Goal: Task Accomplishment & Management: Manage account settings

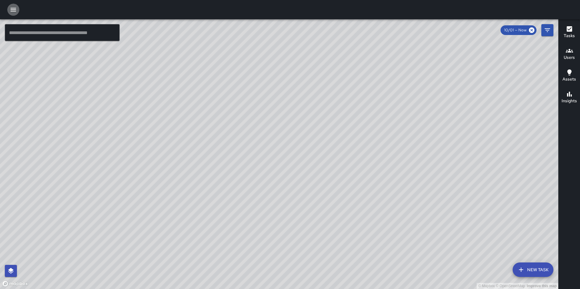
click at [13, 12] on icon "button" at bounding box center [13, 9] width 7 height 7
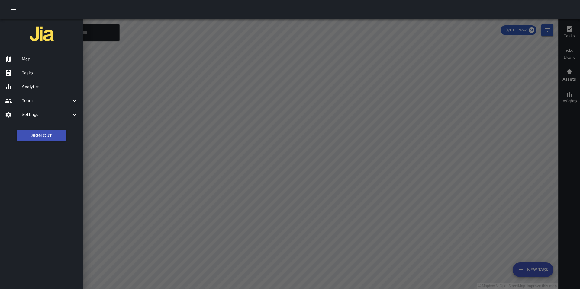
click at [27, 70] on h6 "Tasks" at bounding box center [50, 73] width 56 height 7
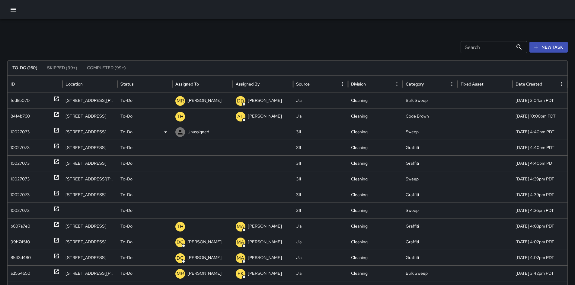
click at [27, 132] on div "10027073" at bounding box center [20, 131] width 19 height 15
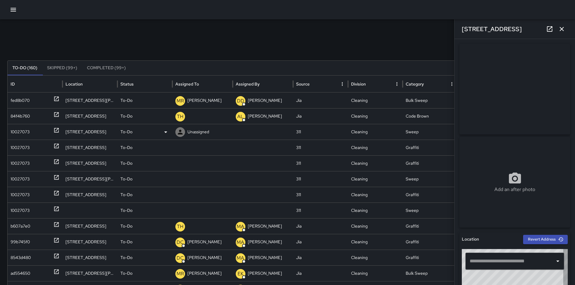
type input "**********"
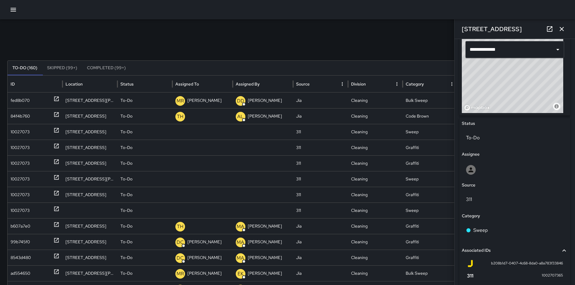
scroll to position [336, 0]
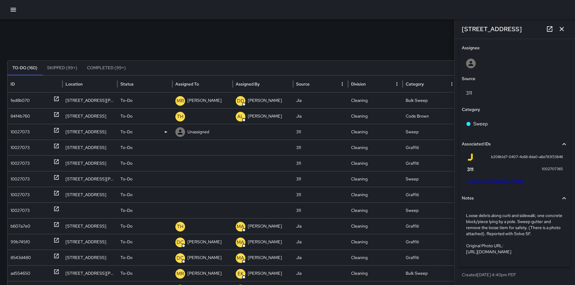
click at [187, 130] on p "Unassigned" at bounding box center [198, 131] width 22 height 15
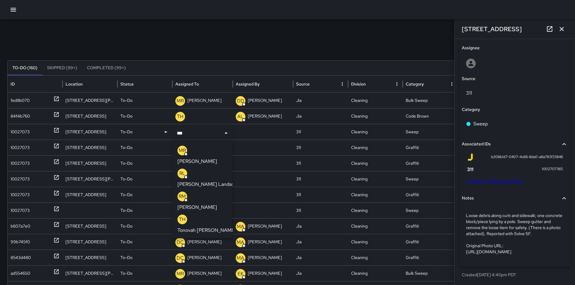
type input "****"
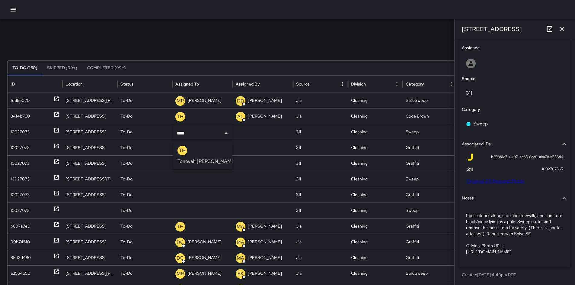
click at [202, 158] on p "Tonovah [PERSON_NAME]" at bounding box center [207, 161] width 59 height 7
click at [22, 148] on div "10027073" at bounding box center [20, 147] width 19 height 15
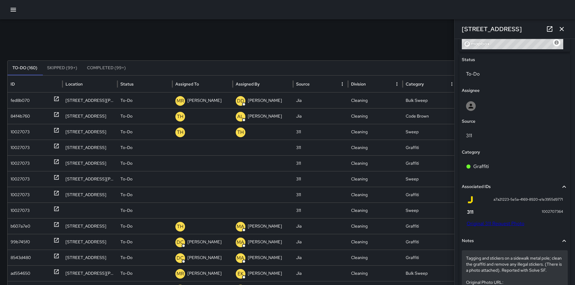
scroll to position [327, 0]
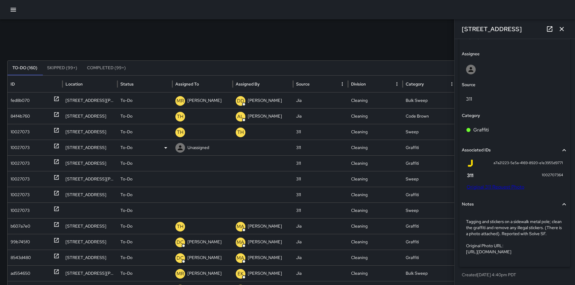
click at [202, 148] on p "Unassigned" at bounding box center [198, 147] width 22 height 15
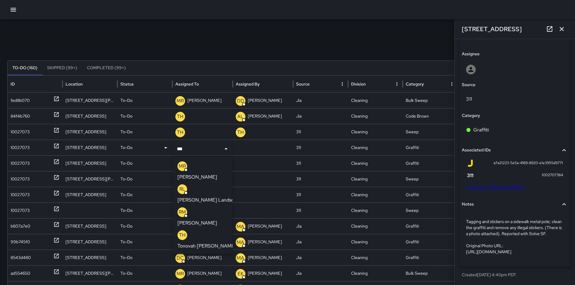
type input "****"
drag, startPoint x: 204, startPoint y: 169, endPoint x: 202, endPoint y: 167, distance: 3.2
click at [204, 173] on p "Tonovah [PERSON_NAME]" at bounding box center [207, 176] width 59 height 7
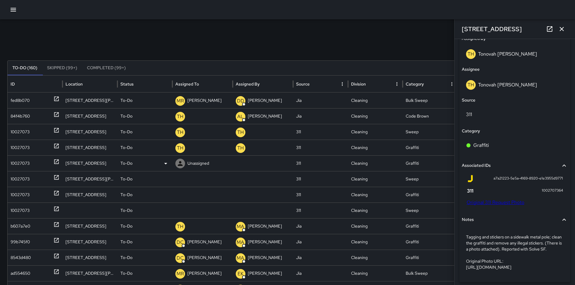
scroll to position [358, 0]
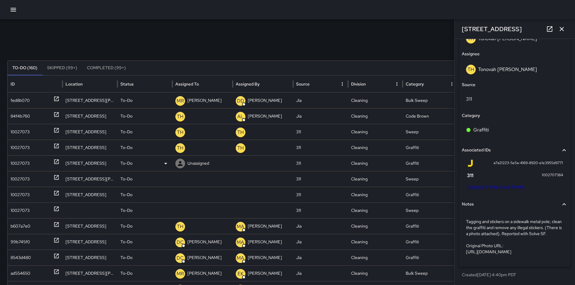
click at [23, 165] on div "10027073" at bounding box center [20, 162] width 19 height 15
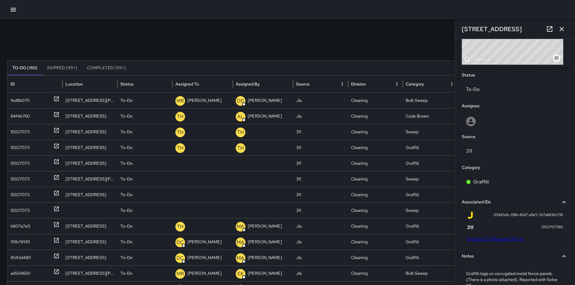
scroll to position [324, 0]
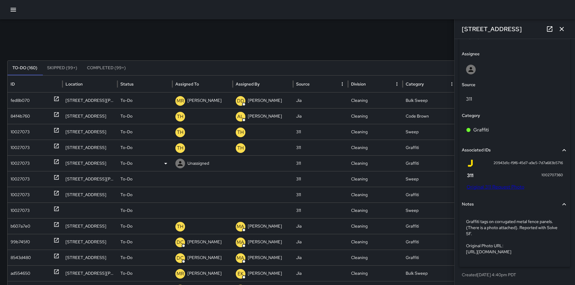
click at [193, 165] on p "Unassigned" at bounding box center [198, 162] width 22 height 15
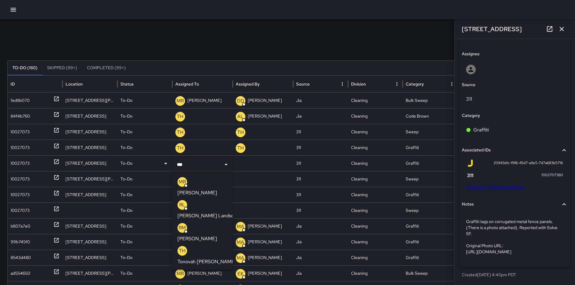
type input "****"
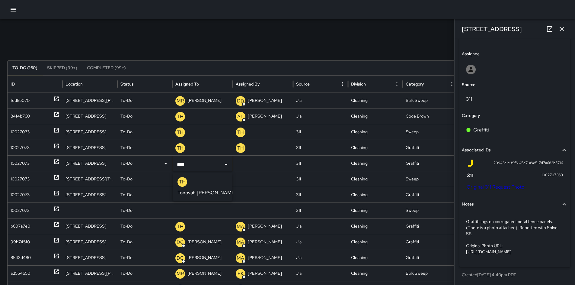
click at [214, 189] on p "Tonovah [PERSON_NAME]" at bounding box center [207, 192] width 59 height 7
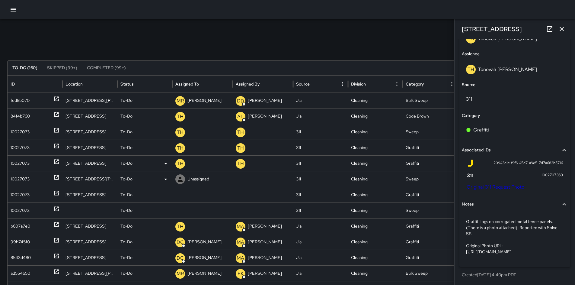
click at [24, 180] on div "10027073" at bounding box center [20, 178] width 19 height 15
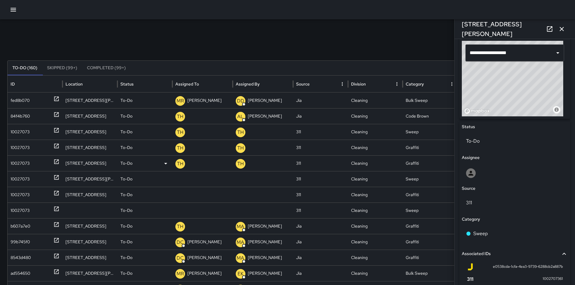
scroll to position [330, 0]
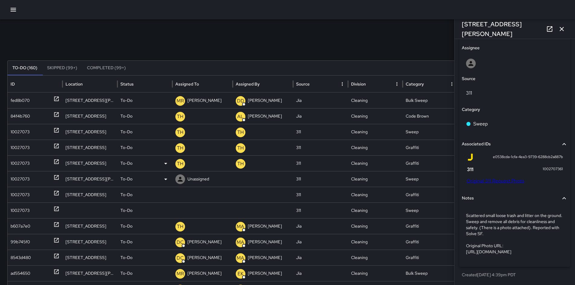
click at [192, 175] on p "Unassigned" at bounding box center [198, 178] width 22 height 15
type input "****"
click at [204, 205] on p "Tonovah [PERSON_NAME]" at bounding box center [207, 208] width 59 height 7
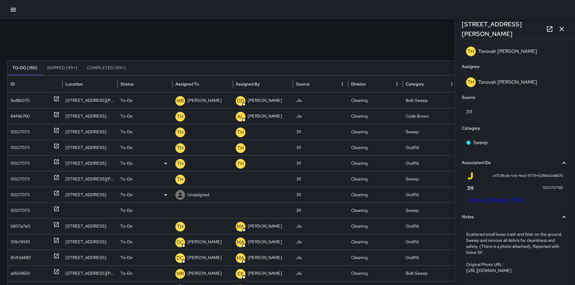
scroll to position [361, 0]
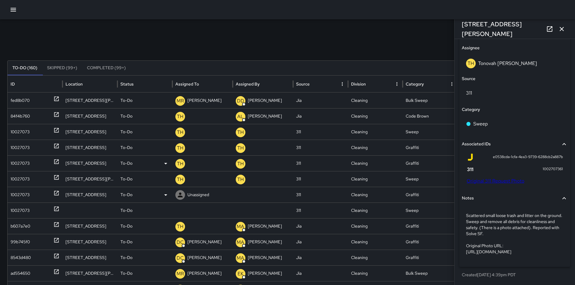
click at [23, 193] on div "10027073" at bounding box center [20, 194] width 19 height 15
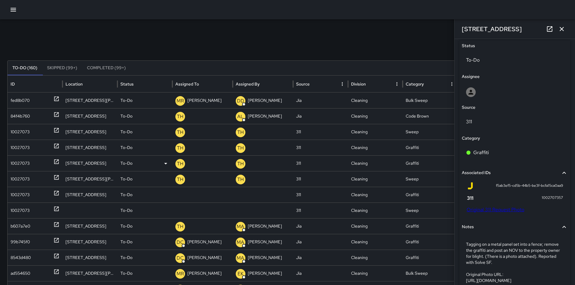
scroll to position [330, 0]
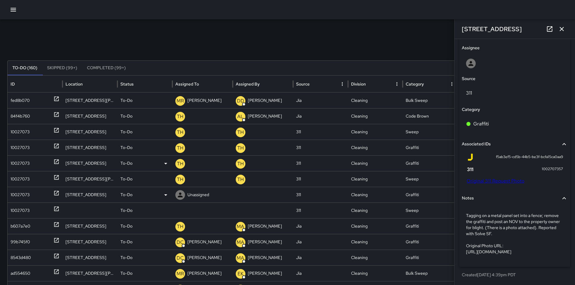
click at [209, 190] on p "Unassigned" at bounding box center [198, 194] width 22 height 15
type input "**"
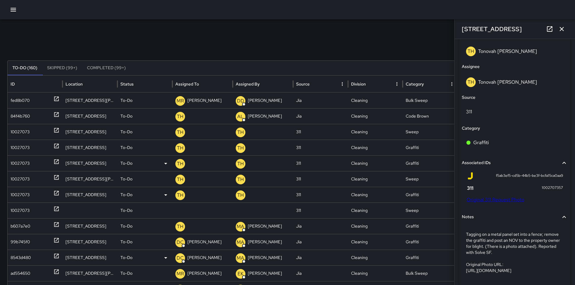
scroll to position [361, 0]
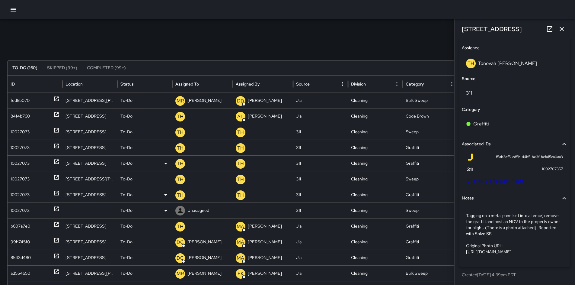
click at [19, 210] on div "10027073" at bounding box center [20, 210] width 19 height 15
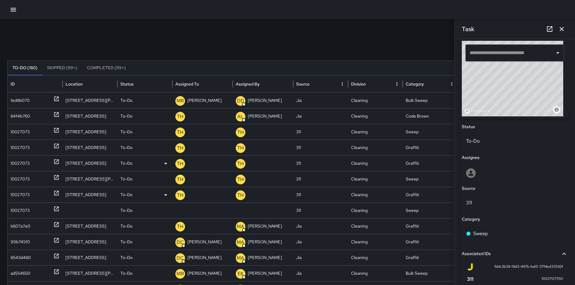
scroll to position [147, 0]
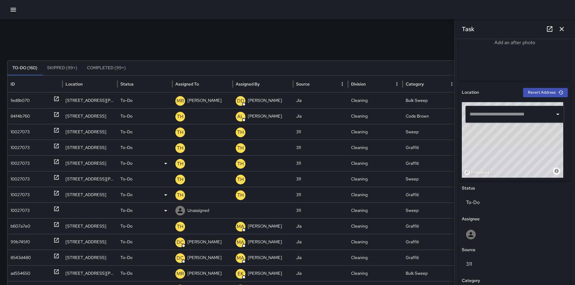
click at [188, 211] on p "Unassigned" at bounding box center [198, 210] width 22 height 15
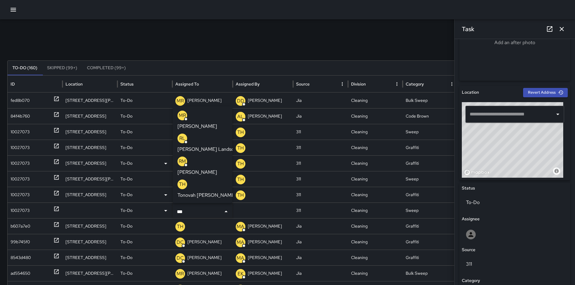
type input "****"
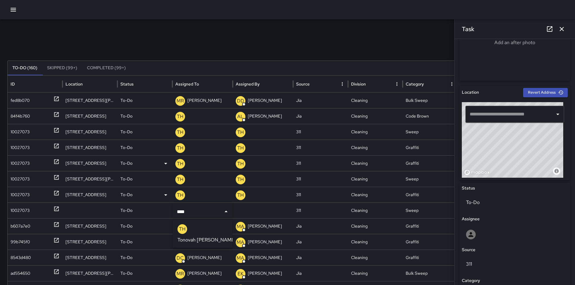
click at [189, 236] on p "Tonovah [PERSON_NAME]" at bounding box center [207, 239] width 59 height 7
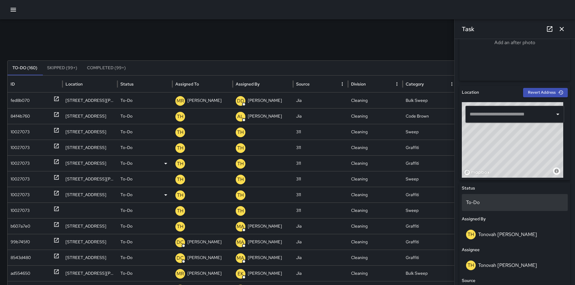
click at [482, 199] on p "To-Do" at bounding box center [515, 202] width 98 height 7
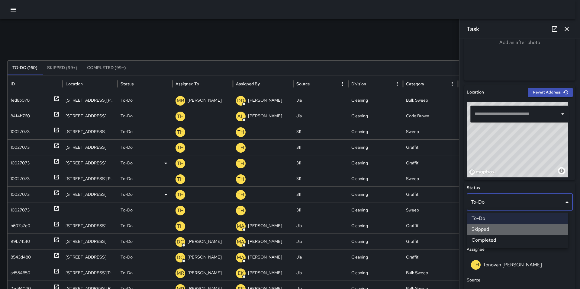
click at [492, 225] on li "Skipped" at bounding box center [516, 229] width 101 height 11
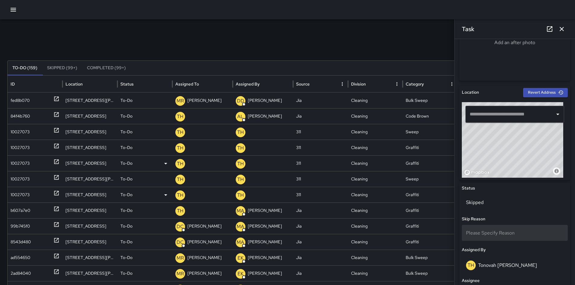
click at [492, 232] on span "Please Specify Reason" at bounding box center [490, 232] width 49 height 6
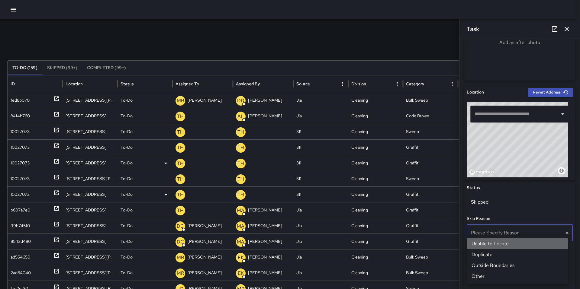
click at [491, 243] on li "Unable to Locate" at bounding box center [516, 244] width 101 height 11
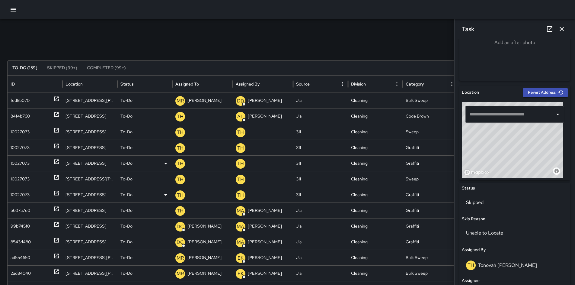
click at [561, 30] on icon "button" at bounding box center [562, 29] width 4 height 4
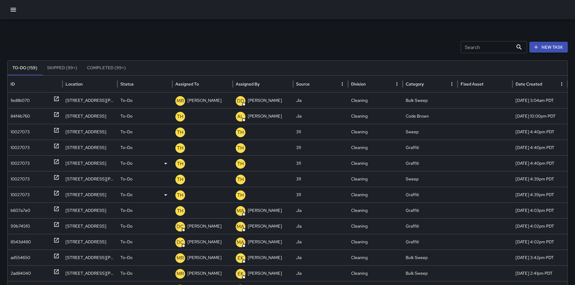
click at [99, 30] on div "Search Search New Task To-Do (159) Skipped (99+) Completed (99+) ID Location St…" at bounding box center [287, 190] width 575 height 343
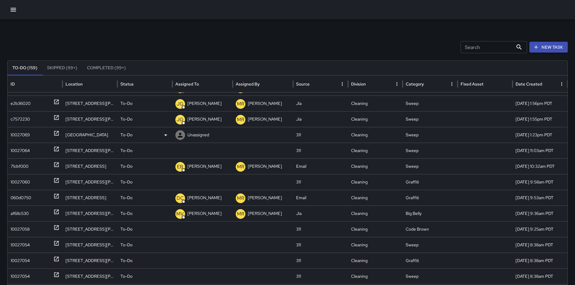
scroll to position [0, 0]
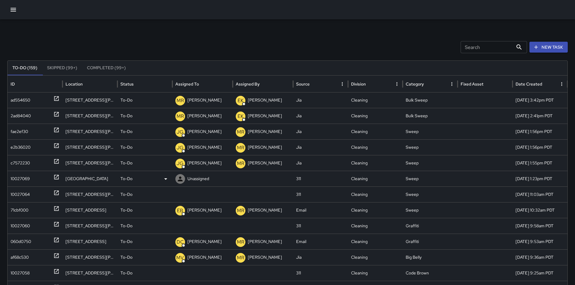
click at [16, 181] on div "10027069" at bounding box center [20, 178] width 19 height 15
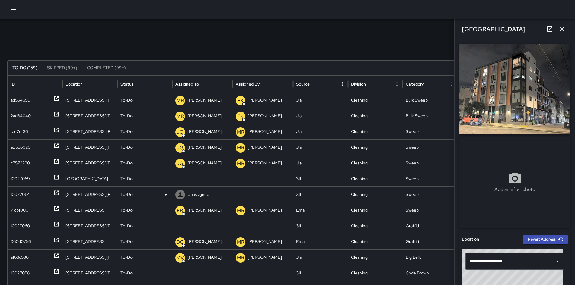
click at [21, 193] on div "10027064" at bounding box center [20, 194] width 19 height 15
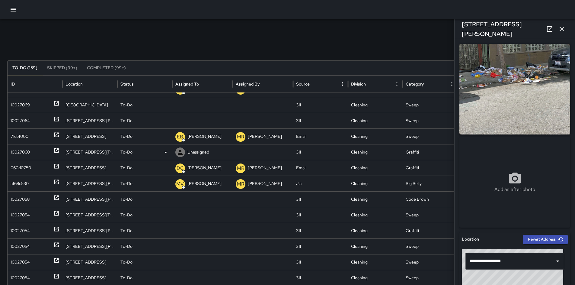
click at [21, 151] on div "10027060" at bounding box center [20, 151] width 19 height 15
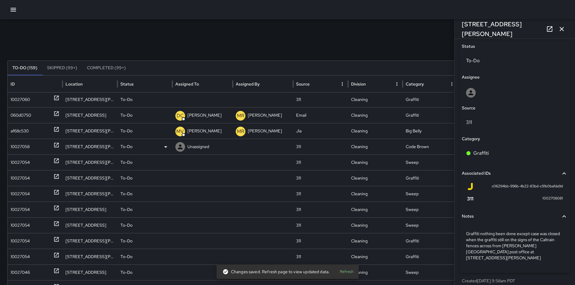
drag, startPoint x: 17, startPoint y: 148, endPoint x: 18, endPoint y: 153, distance: 4.7
click at [17, 148] on div "10027058" at bounding box center [20, 146] width 19 height 15
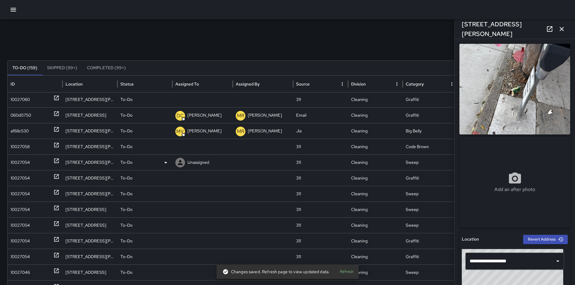
click at [19, 165] on div "10027054" at bounding box center [20, 162] width 19 height 15
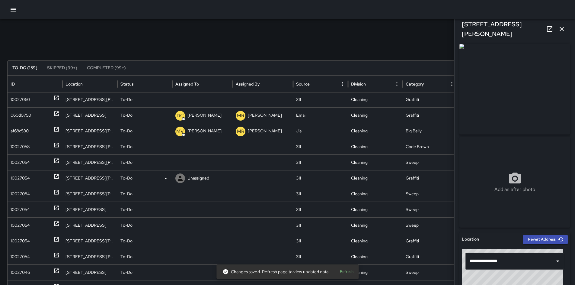
click at [14, 182] on div "10027054" at bounding box center [20, 177] width 19 height 15
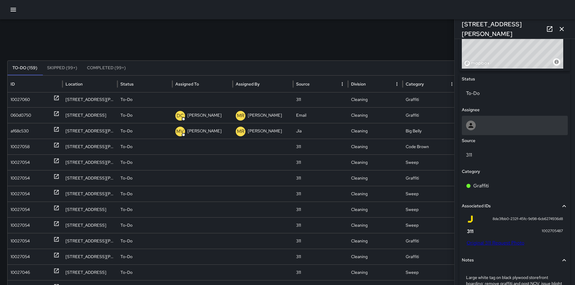
click at [488, 123] on div at bounding box center [515, 125] width 98 height 10
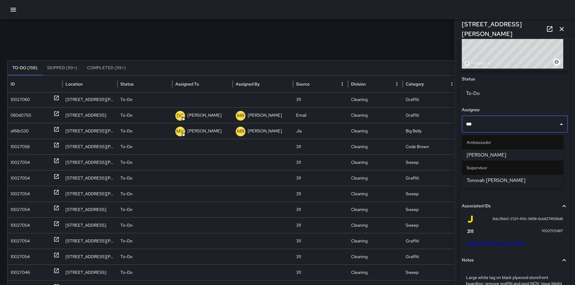
type input "****"
click at [526, 157] on span "Tonovah [PERSON_NAME]" at bounding box center [513, 154] width 92 height 7
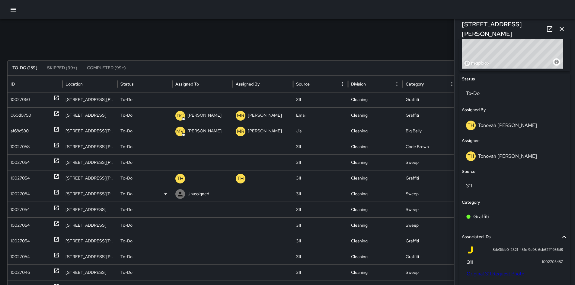
click at [29, 194] on div "10027054" at bounding box center [20, 193] width 19 height 15
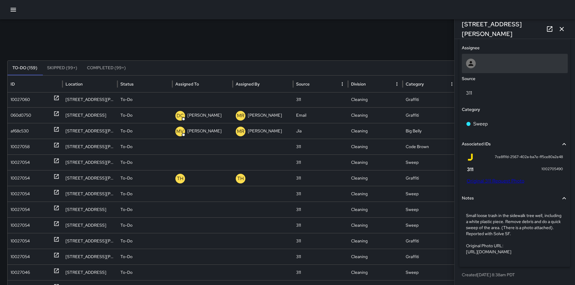
click at [487, 56] on div at bounding box center [515, 63] width 106 height 19
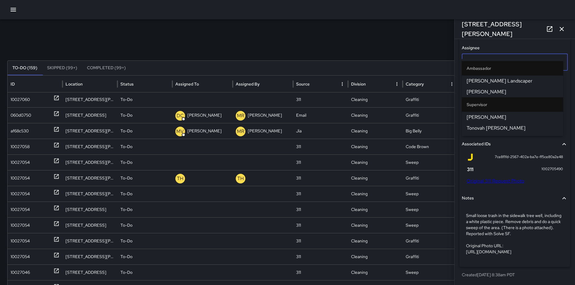
type input "****"
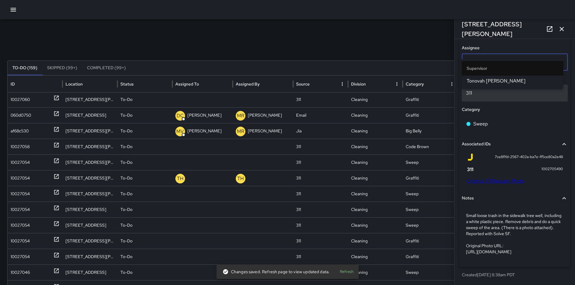
click at [529, 82] on span "Tonovah [PERSON_NAME]" at bounding box center [513, 80] width 92 height 7
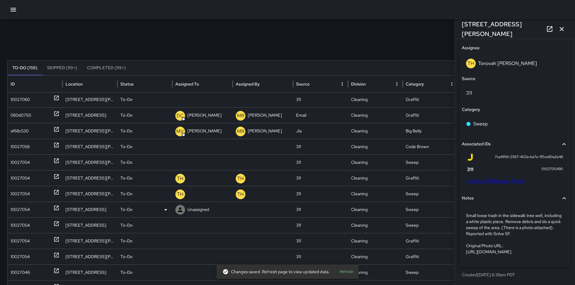
click at [15, 207] on div "10027054" at bounding box center [20, 209] width 19 height 15
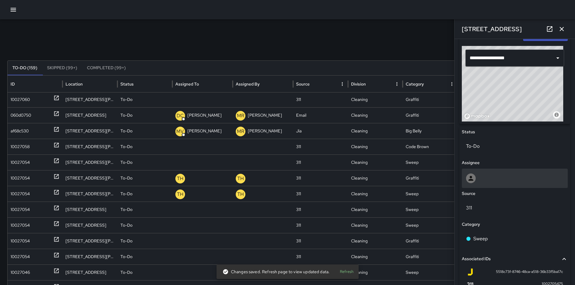
click at [489, 176] on div at bounding box center [515, 178] width 98 height 10
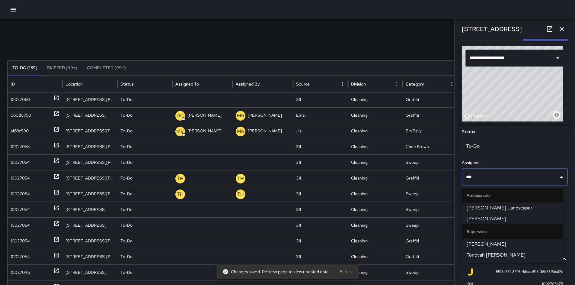
type input "****"
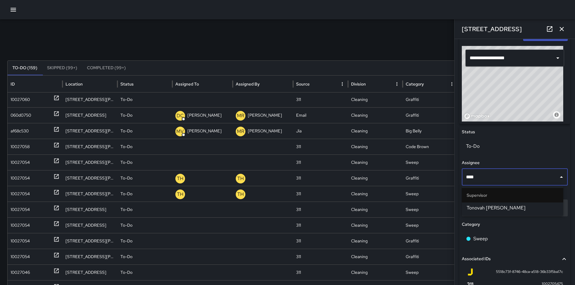
click at [502, 203] on li "Tonovah [PERSON_NAME]" at bounding box center [512, 207] width 101 height 11
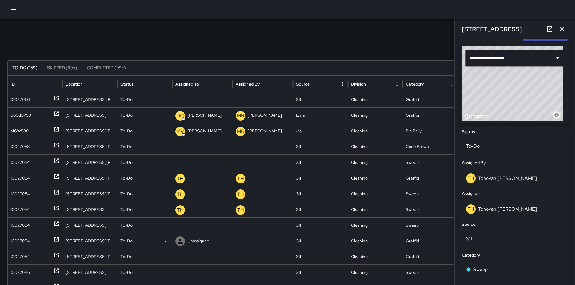
click at [27, 233] on div "10027054" at bounding box center [35, 241] width 55 height 16
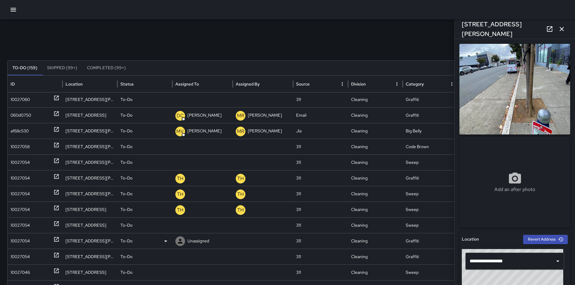
click at [13, 242] on div "10027054" at bounding box center [20, 240] width 19 height 15
click at [14, 228] on div "10027054" at bounding box center [20, 224] width 19 height 15
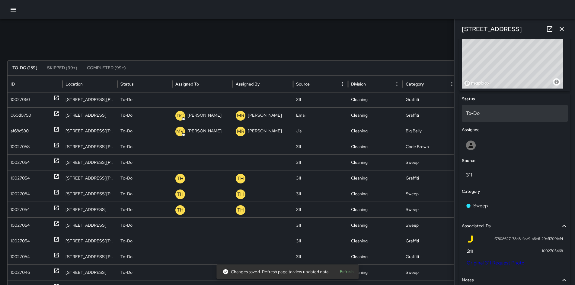
click at [484, 115] on p "To-Do" at bounding box center [515, 113] width 98 height 7
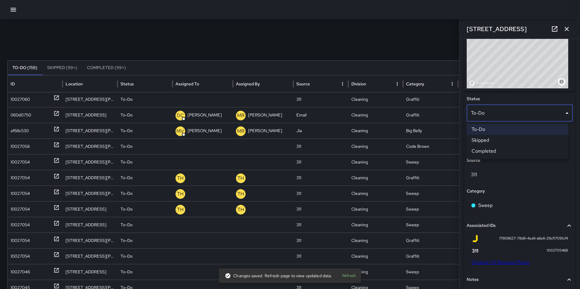
drag, startPoint x: 510, startPoint y: 166, endPoint x: 507, endPoint y: 159, distance: 7.7
click at [510, 166] on div at bounding box center [290, 144] width 580 height 289
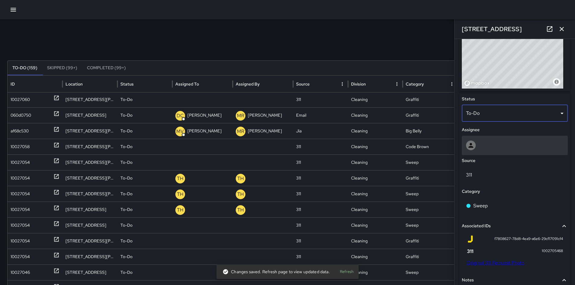
click at [487, 143] on div at bounding box center [515, 145] width 98 height 10
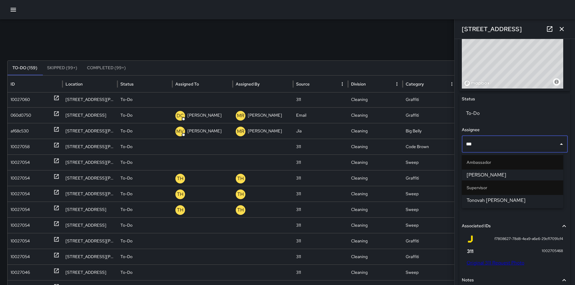
type input "****"
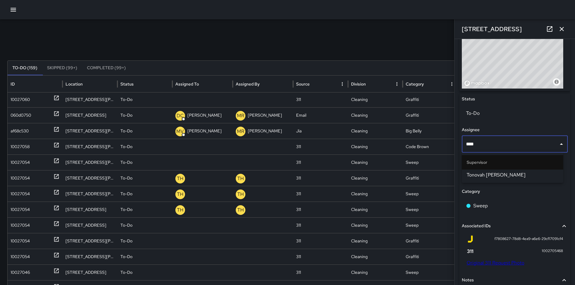
click at [496, 173] on span "Tonovah [PERSON_NAME]" at bounding box center [513, 174] width 92 height 7
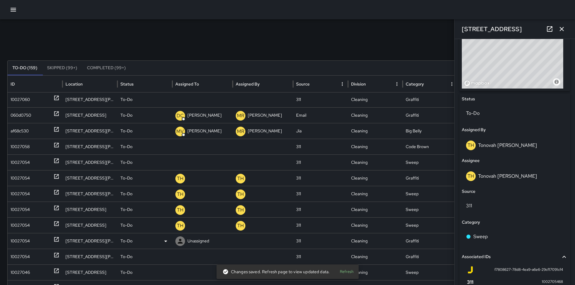
click at [17, 242] on div "10027054" at bounding box center [20, 240] width 19 height 15
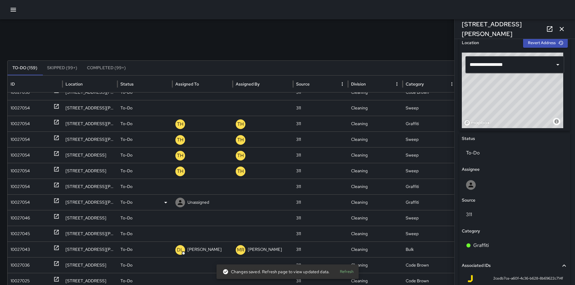
click at [21, 196] on div "10027054" at bounding box center [20, 201] width 19 height 15
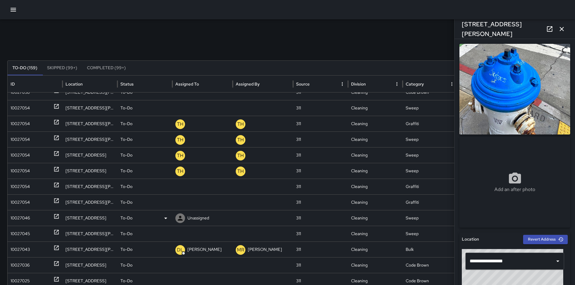
click at [14, 214] on div "10027046" at bounding box center [20, 217] width 19 height 15
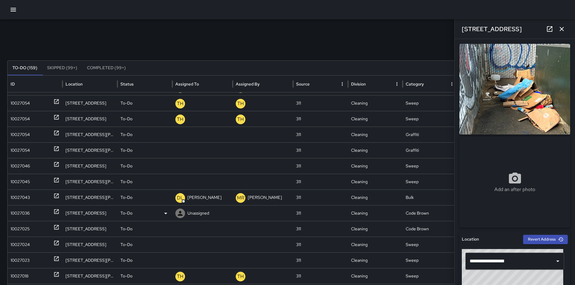
click at [9, 218] on div "10027036" at bounding box center [35, 213] width 55 height 16
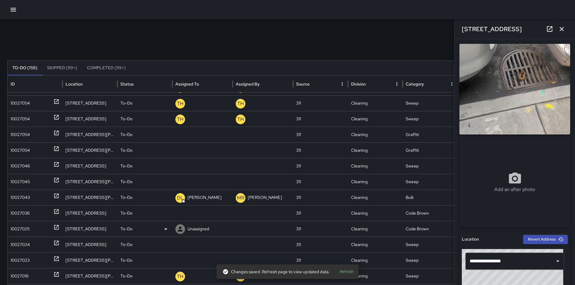
click at [14, 226] on div "10027025" at bounding box center [20, 228] width 19 height 15
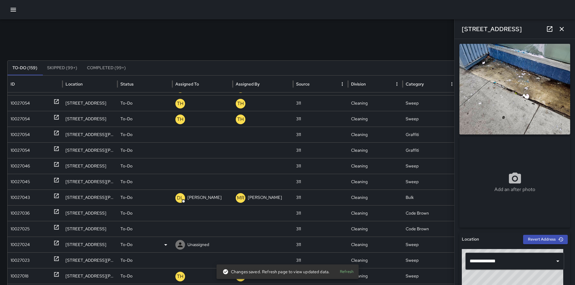
click at [21, 244] on div "10027024" at bounding box center [20, 244] width 19 height 15
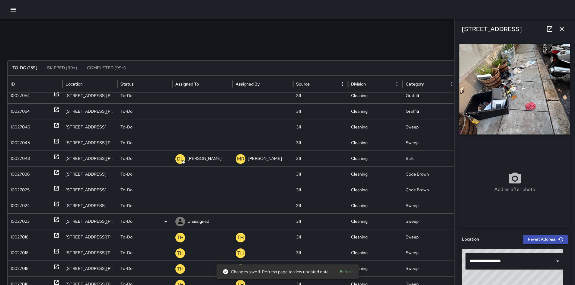
click at [21, 225] on div "10027023" at bounding box center [20, 220] width 19 height 15
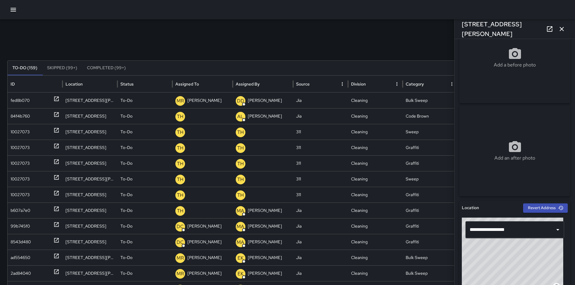
click at [563, 31] on icon "button" at bounding box center [562, 29] width 4 height 4
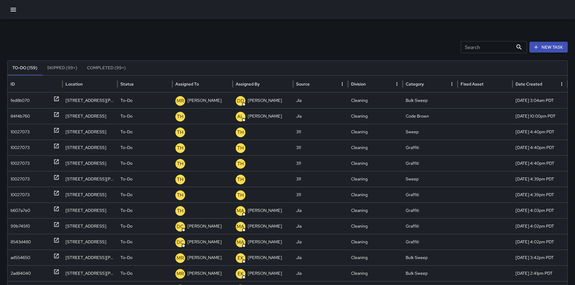
click at [496, 43] on input "Search" at bounding box center [487, 47] width 53 height 12
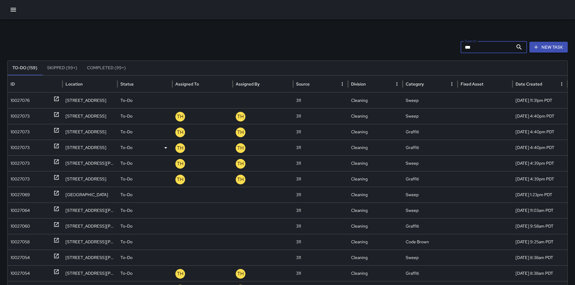
type input "****"
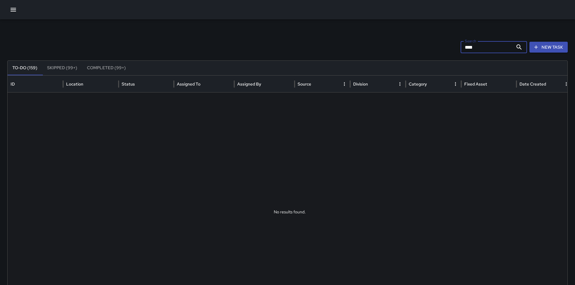
drag, startPoint x: 477, startPoint y: 46, endPoint x: 430, endPoint y: 47, distance: 47.4
click at [437, 47] on div "Search **** Search New Task" at bounding box center [287, 47] width 561 height 12
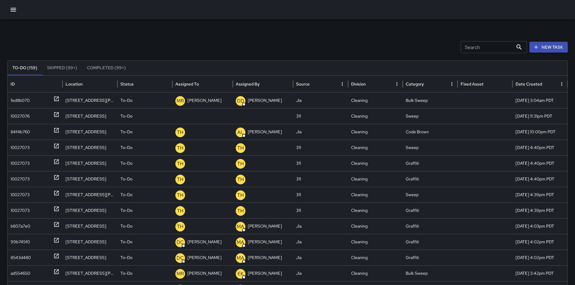
click at [407, 49] on div "Search Search New Task" at bounding box center [287, 47] width 561 height 12
drag, startPoint x: 255, startPoint y: 47, endPoint x: 251, endPoint y: 43, distance: 6.0
click at [255, 47] on div "Search Search New Task" at bounding box center [287, 47] width 561 height 12
click at [394, 38] on div "Search Search New Task To-Do (159) Skipped (99+) Completed (99+) ID Location St…" at bounding box center [287, 190] width 575 height 343
click at [245, 39] on div "Search Search New Task To-Do (159) Skipped (99+) Completed (99+) ID Location St…" at bounding box center [287, 190] width 575 height 343
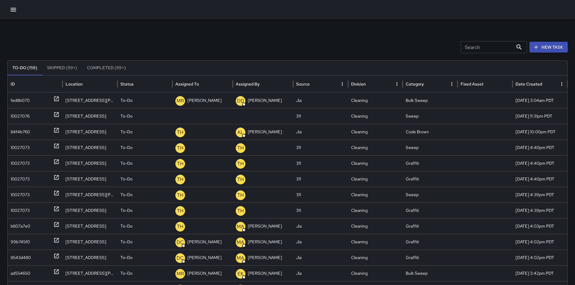
drag, startPoint x: 277, startPoint y: 37, endPoint x: 241, endPoint y: 27, distance: 37.9
click at [276, 37] on div "Search Search New Task To-Do (159) Skipped (99+) Completed (99+) ID Location St…" at bounding box center [287, 190] width 575 height 343
